Goal: Task Accomplishment & Management: Use online tool/utility

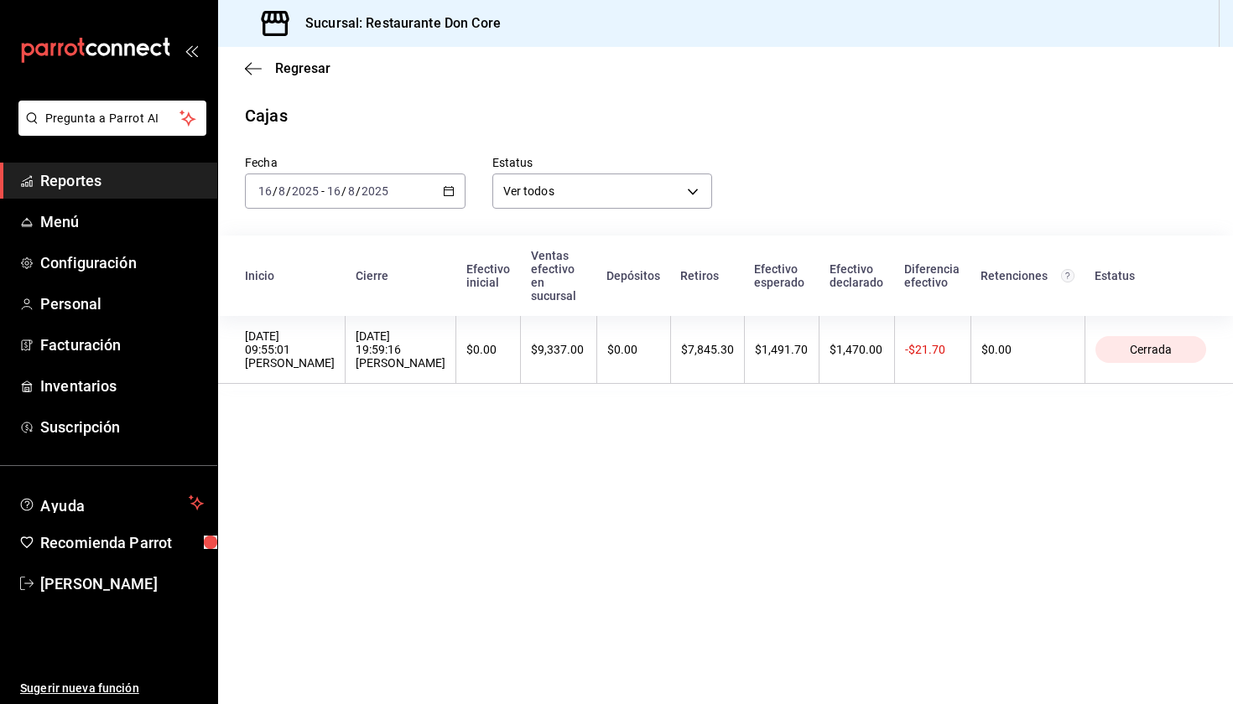
click at [152, 187] on span "Reportes" at bounding box center [122, 180] width 164 height 23
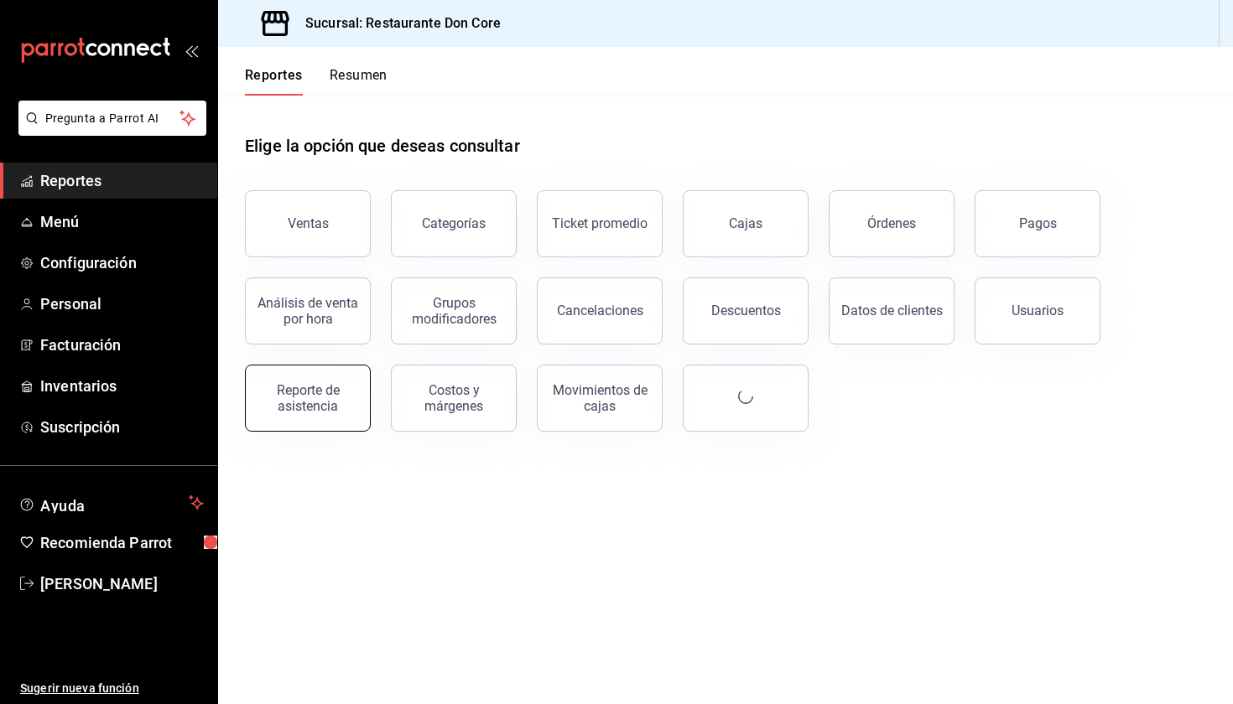
click at [327, 405] on div "Reporte de asistencia" at bounding box center [308, 398] width 104 height 32
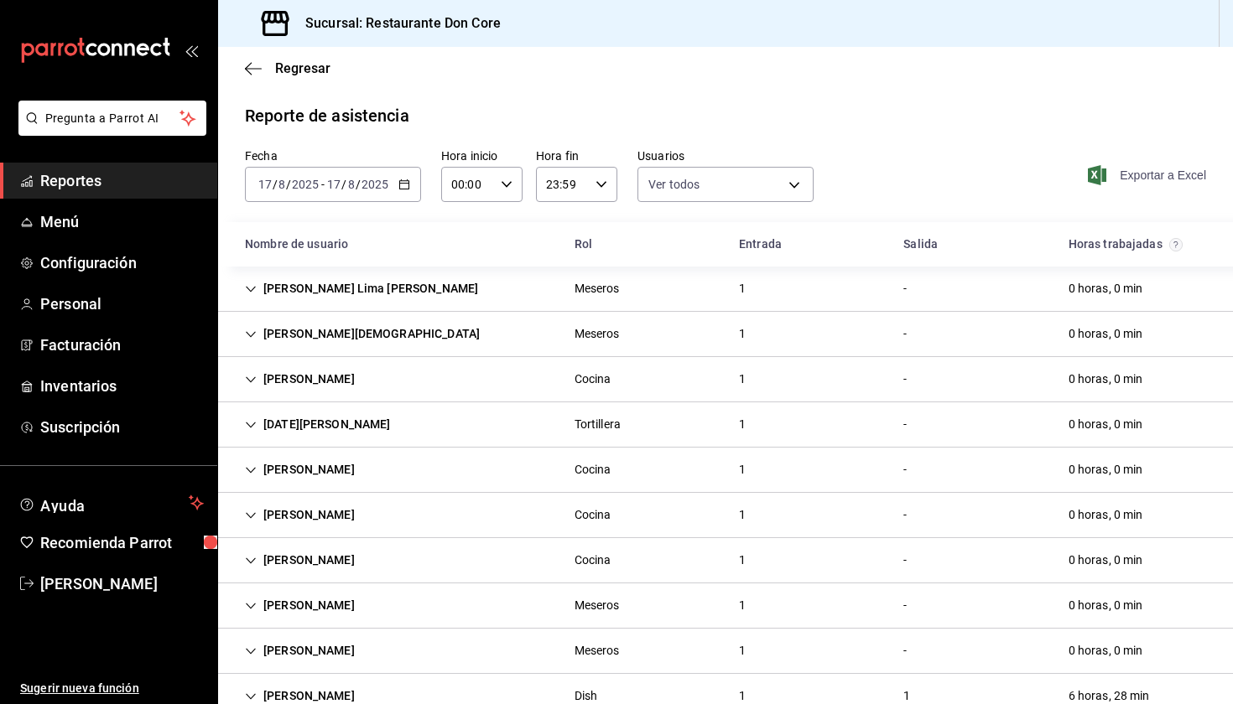
click at [1167, 177] on span "Exportar a Excel" at bounding box center [1148, 175] width 115 height 20
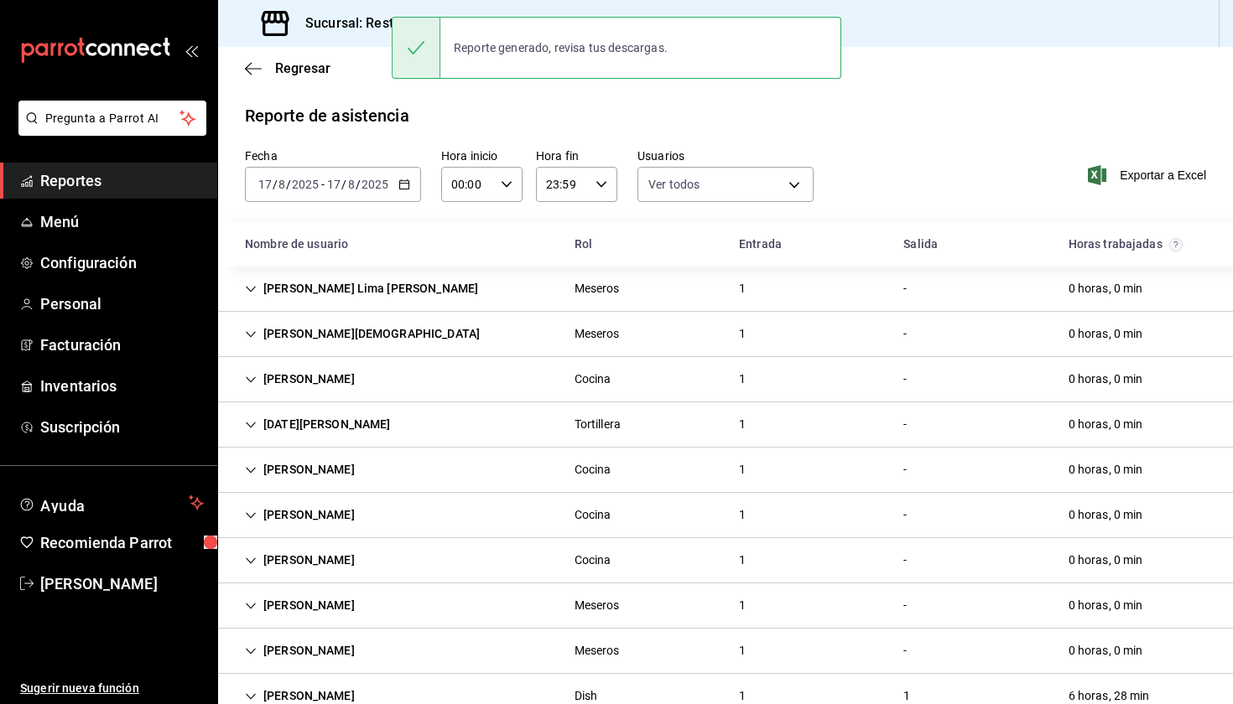
click at [406, 189] on \(Stroke\) "button" at bounding box center [404, 184] width 10 height 9
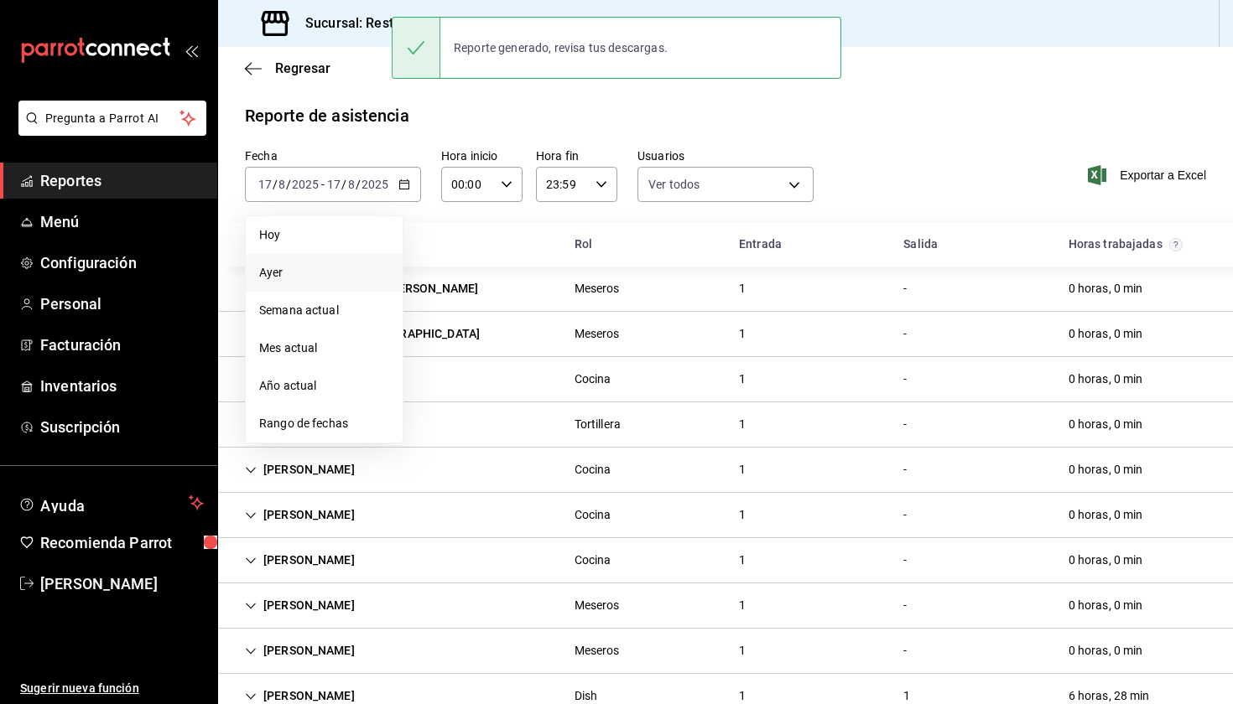
click at [344, 283] on li "Ayer" at bounding box center [324, 273] width 157 height 38
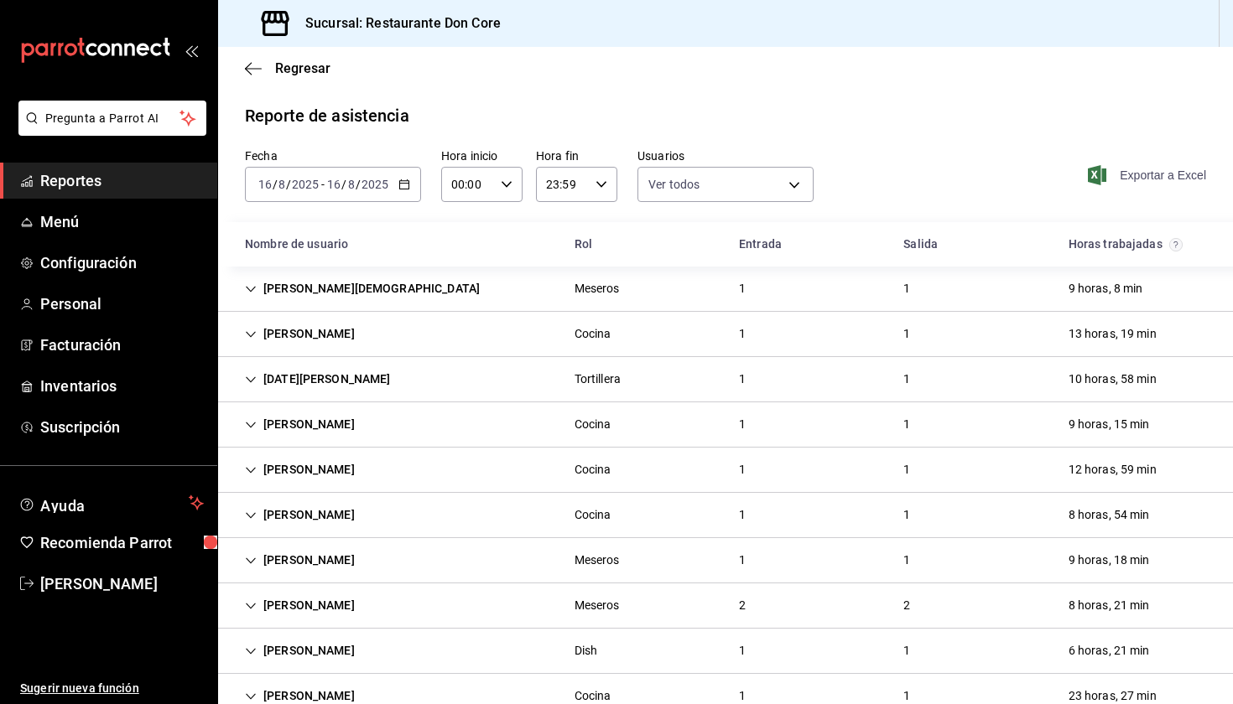
click at [1141, 175] on span "Exportar a Excel" at bounding box center [1148, 175] width 115 height 20
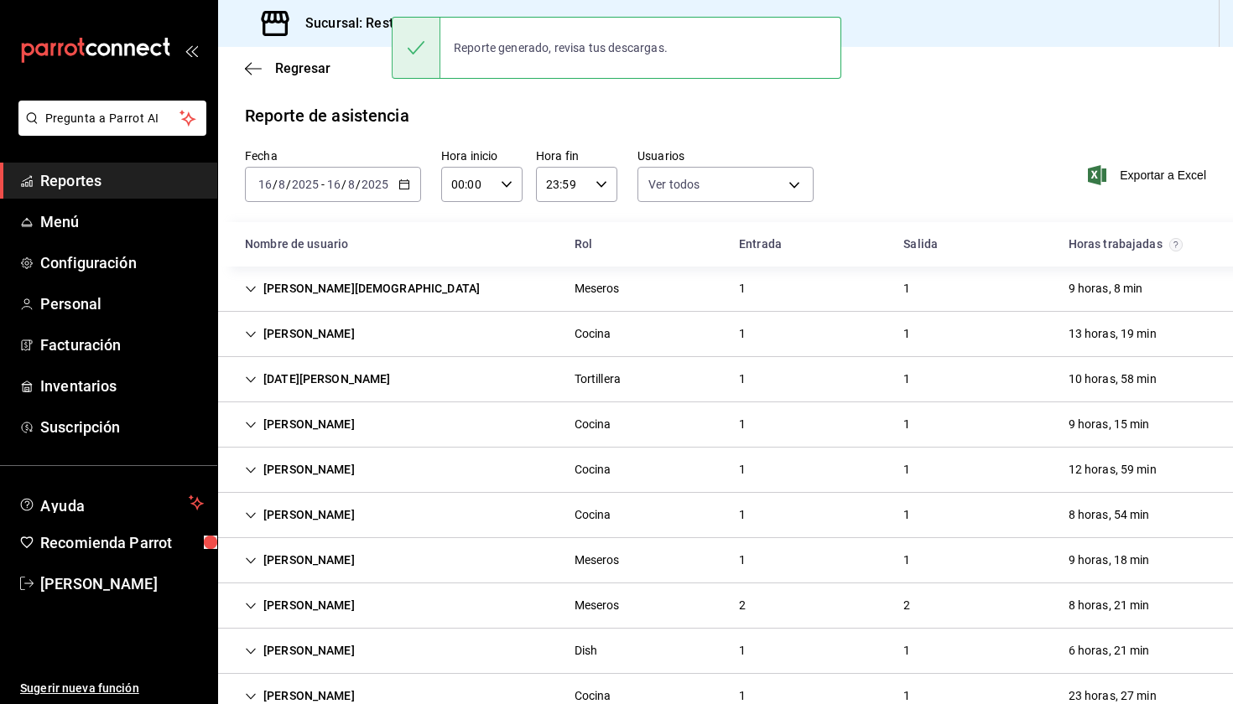
click at [405, 187] on icon "button" at bounding box center [404, 185] width 12 height 12
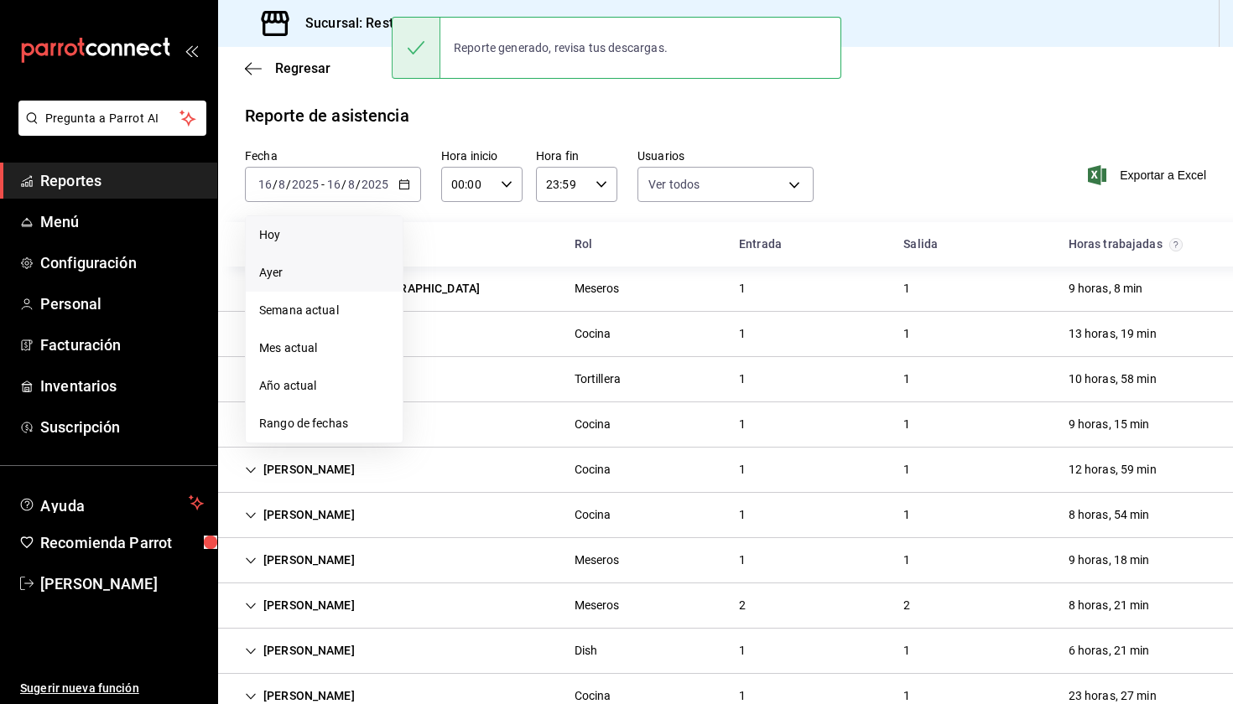
click at [360, 244] on li "Hoy" at bounding box center [324, 235] width 157 height 38
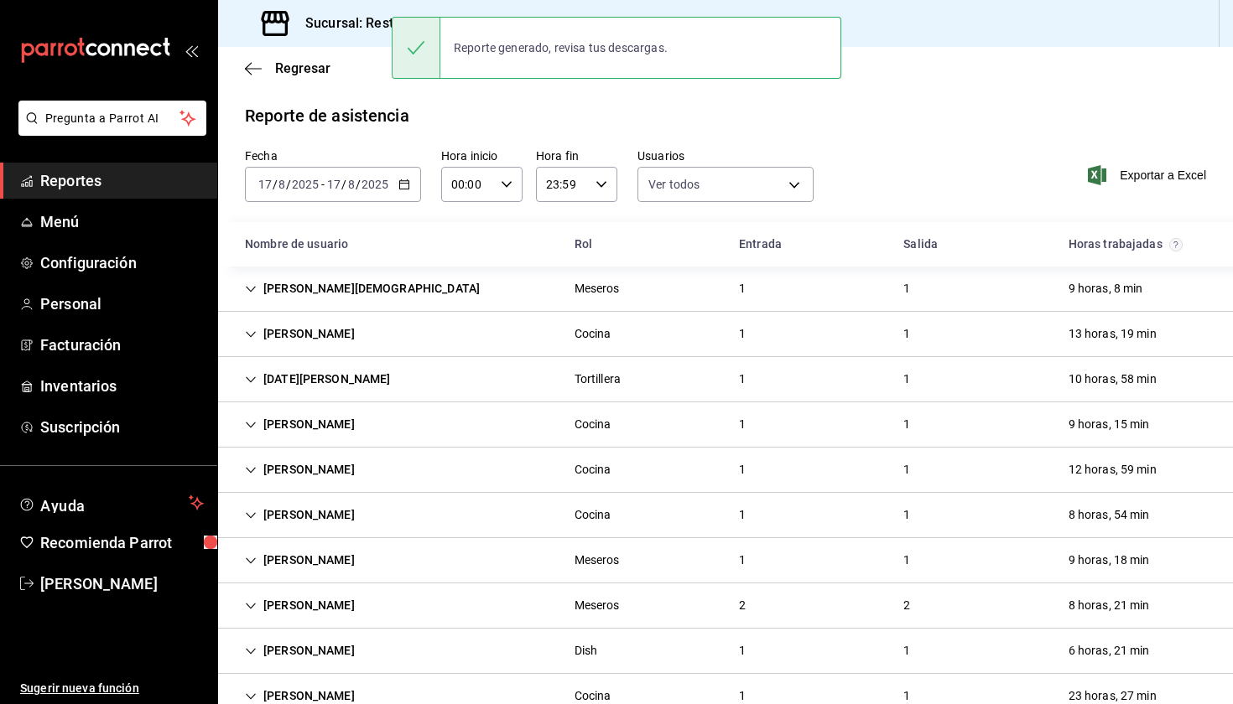
click at [360, 244] on div "Nombre de usuario" at bounding box center [396, 244] width 330 height 31
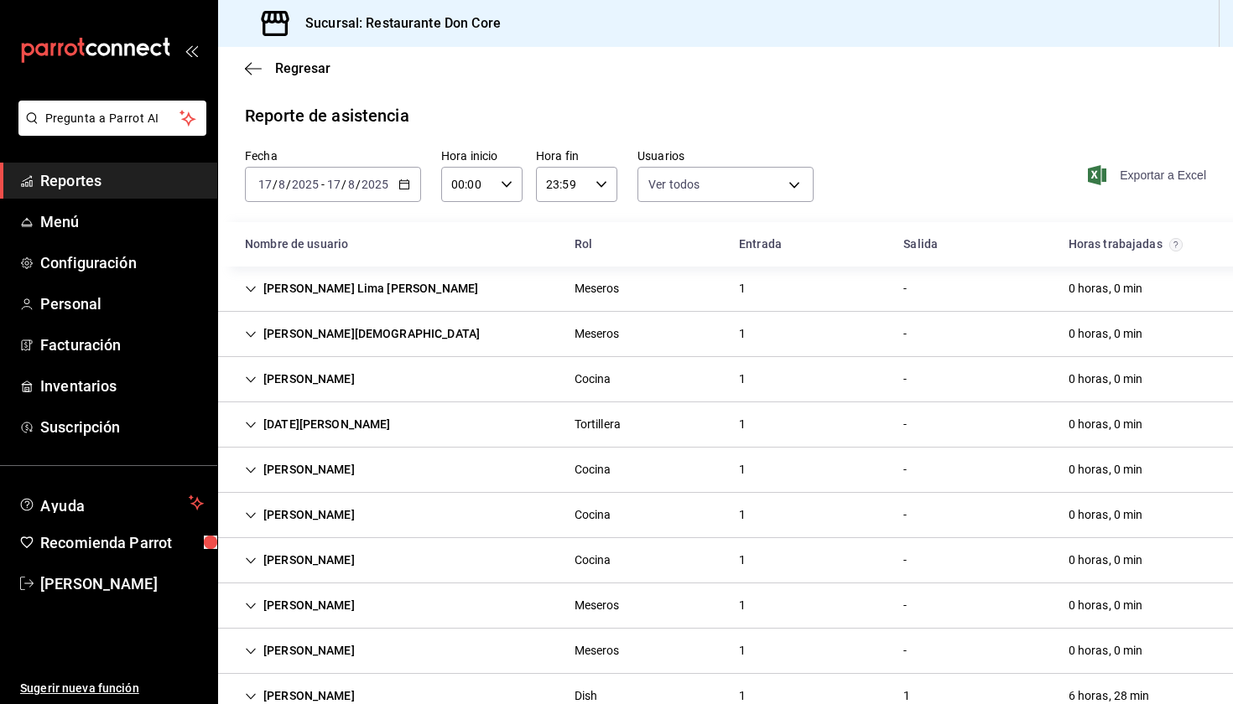
click at [1135, 176] on span "Exportar a Excel" at bounding box center [1148, 175] width 115 height 20
